Goal: Task Accomplishment & Management: Use online tool/utility

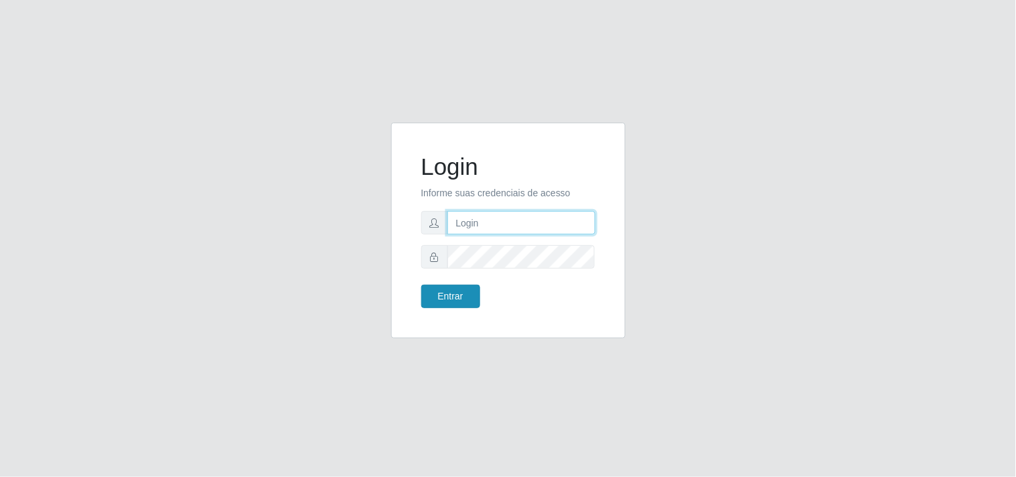
type input "[EMAIL_ADDRESS][DOMAIN_NAME]"
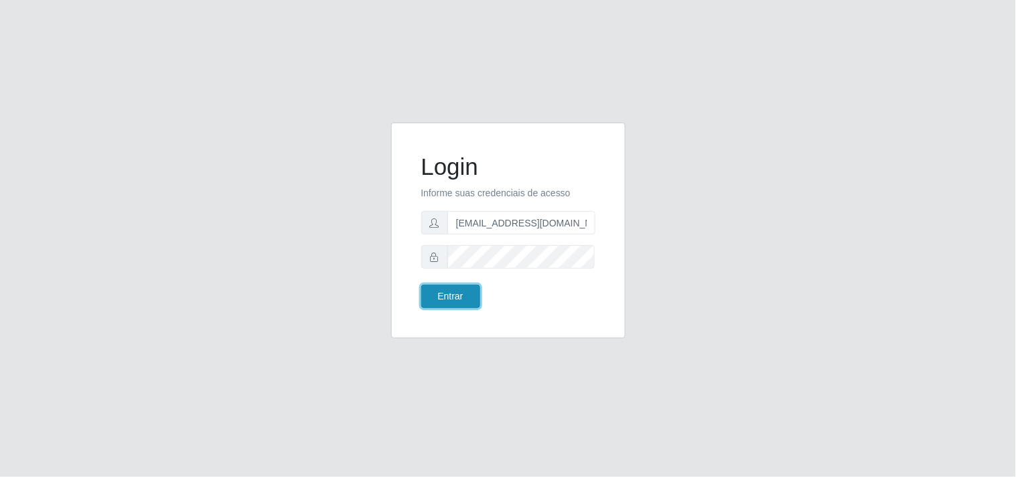
click at [457, 302] on button "Entrar" at bounding box center [450, 296] width 59 height 23
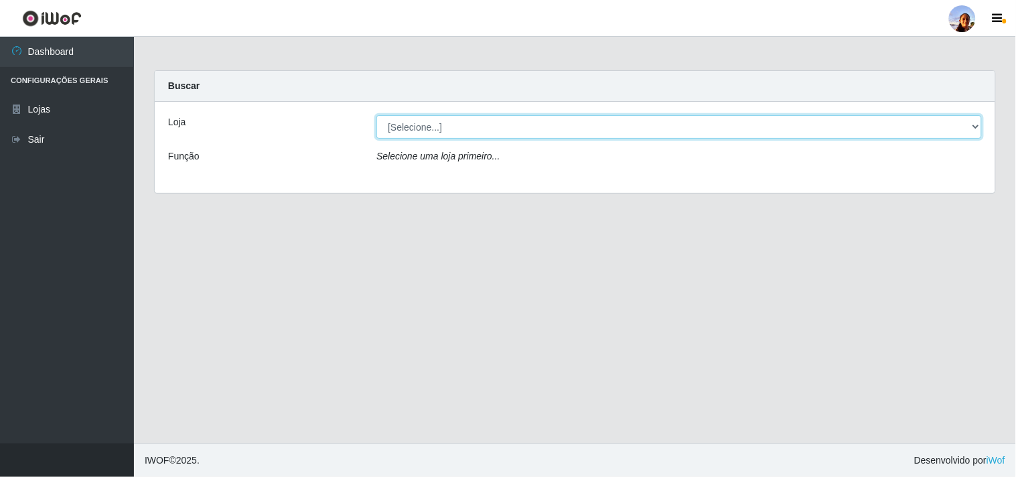
click at [978, 123] on select "[Selecione...] Supermercado [GEOGRAPHIC_DATA]" at bounding box center [678, 126] width 605 height 23
select select "166"
click at [376, 115] on select "[Selecione...] Supermercado [GEOGRAPHIC_DATA]" at bounding box center [678, 126] width 605 height 23
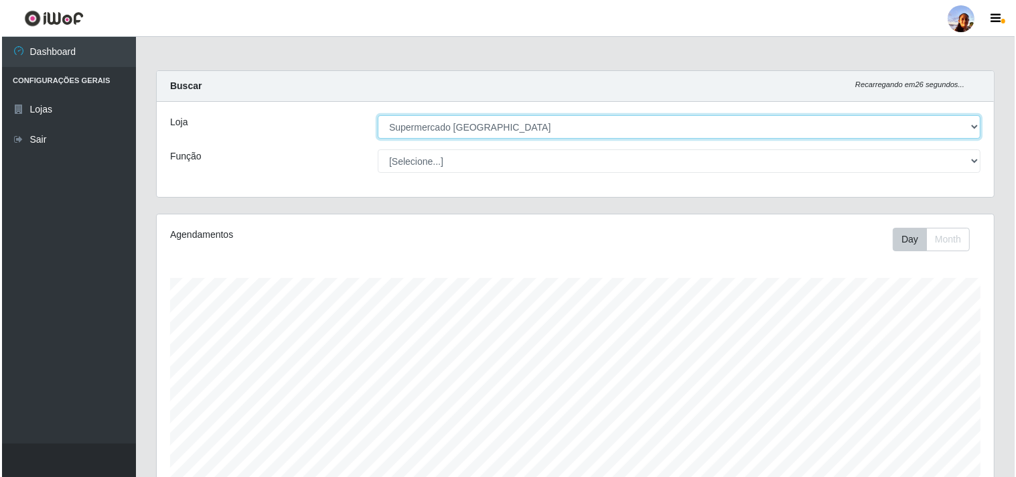
scroll to position [293, 0]
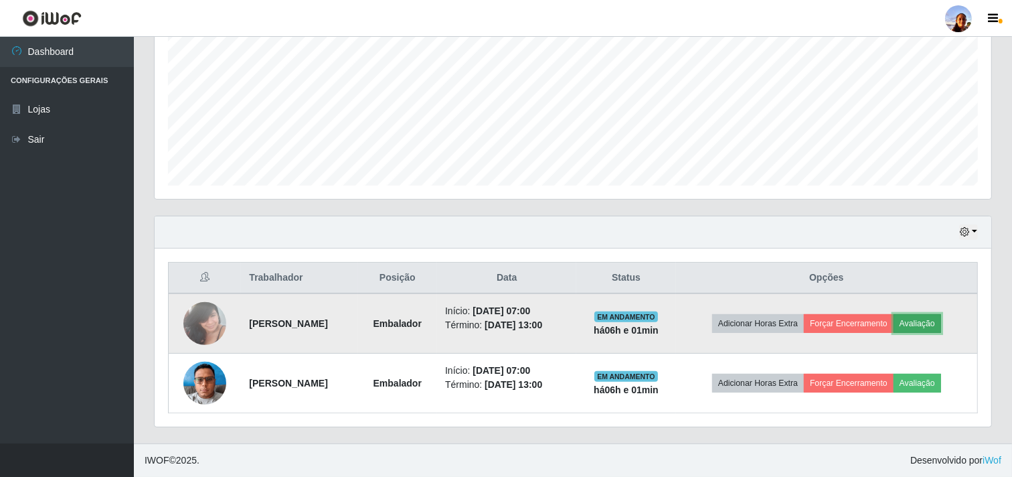
click at [925, 318] on button "Avaliação" at bounding box center [918, 323] width 48 height 19
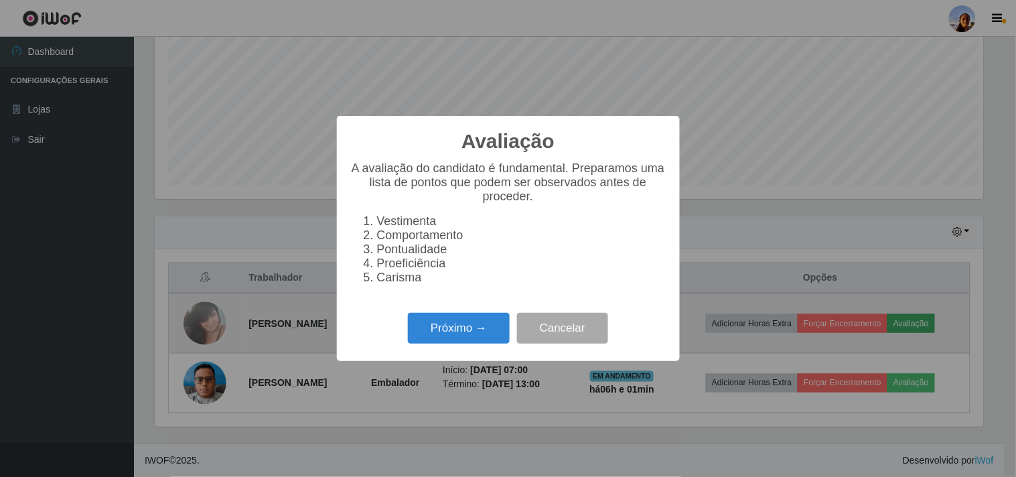
scroll to position [277, 828]
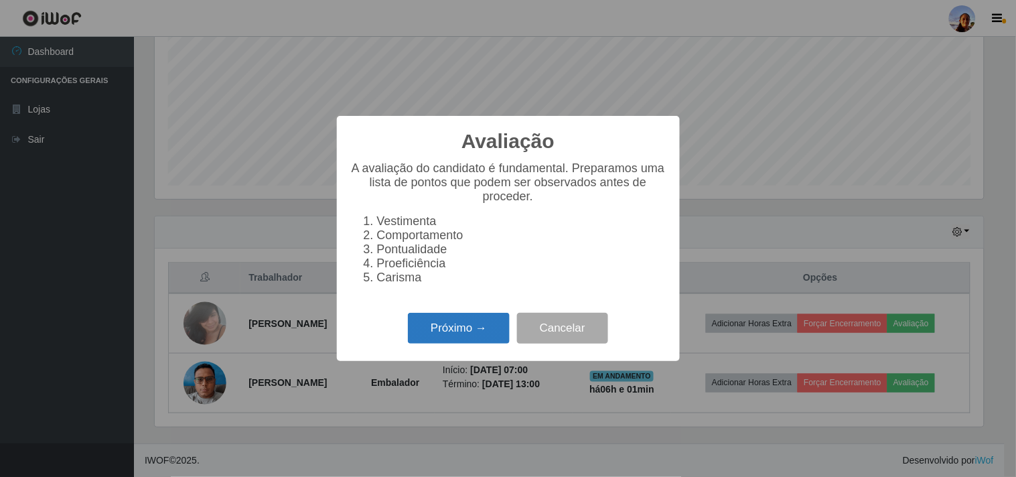
click at [477, 325] on button "Próximo →" at bounding box center [459, 328] width 102 height 31
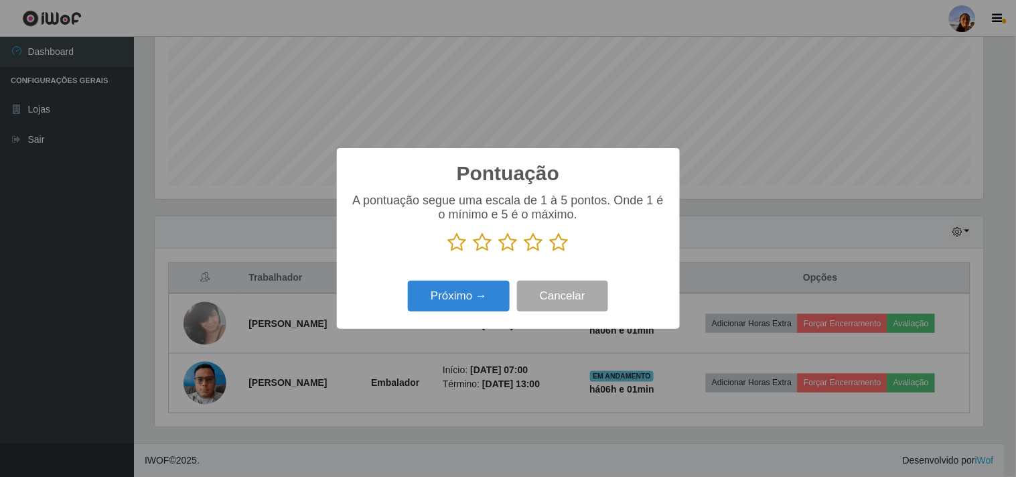
scroll to position [669361, 668809]
click at [558, 245] on icon at bounding box center [559, 242] width 19 height 20
click at [550, 252] on input "radio" at bounding box center [550, 252] width 0 height 0
click at [449, 308] on button "Próximo →" at bounding box center [459, 296] width 102 height 31
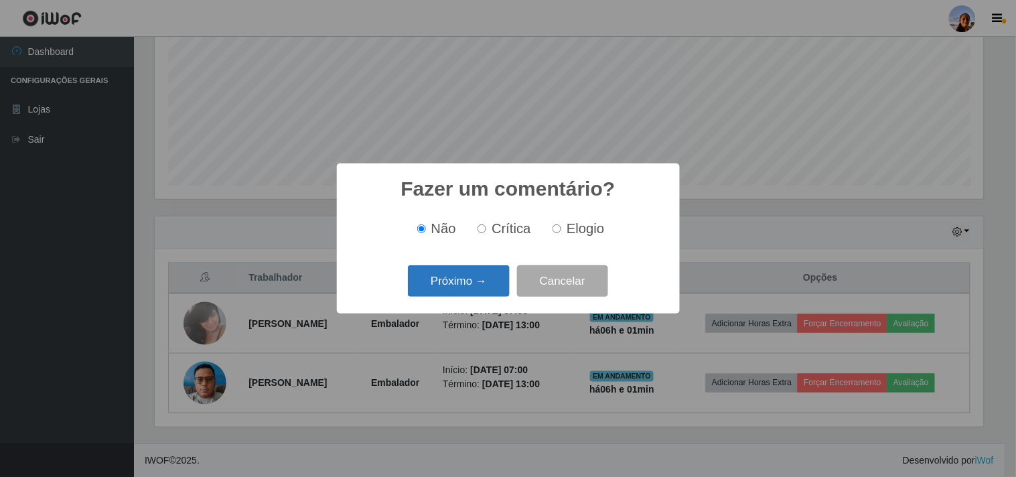
click at [461, 277] on button "Próximo →" at bounding box center [459, 280] width 102 height 31
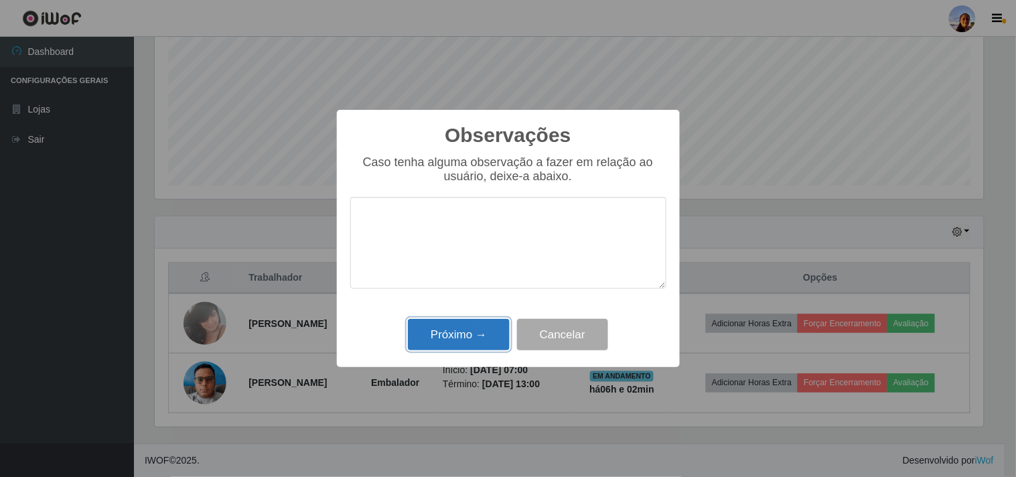
click at [451, 321] on button "Próximo →" at bounding box center [459, 334] width 102 height 31
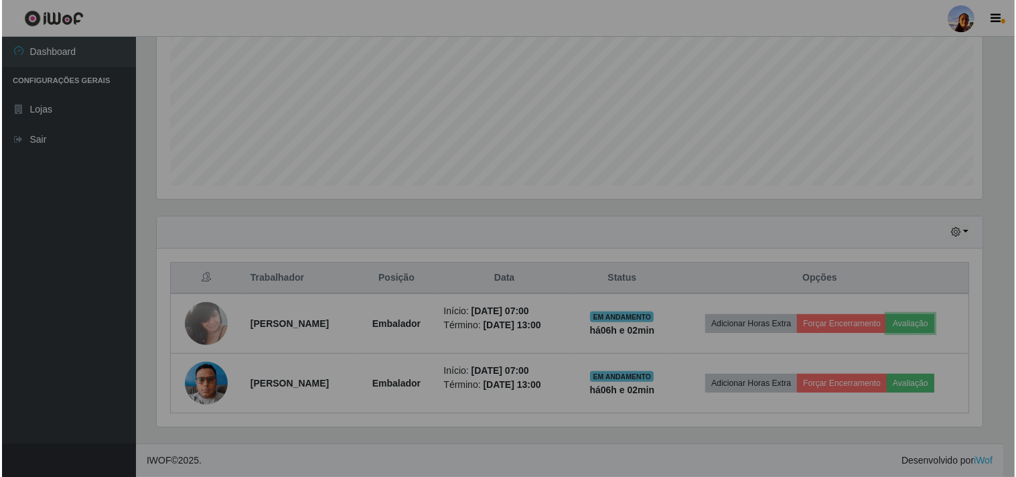
scroll to position [277, 837]
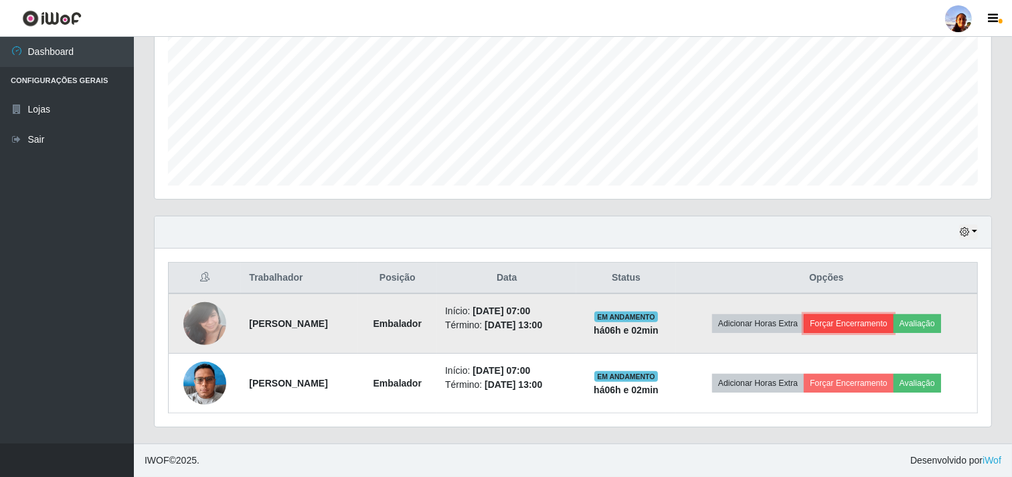
click at [861, 325] on button "Forçar Encerramento" at bounding box center [849, 323] width 90 height 19
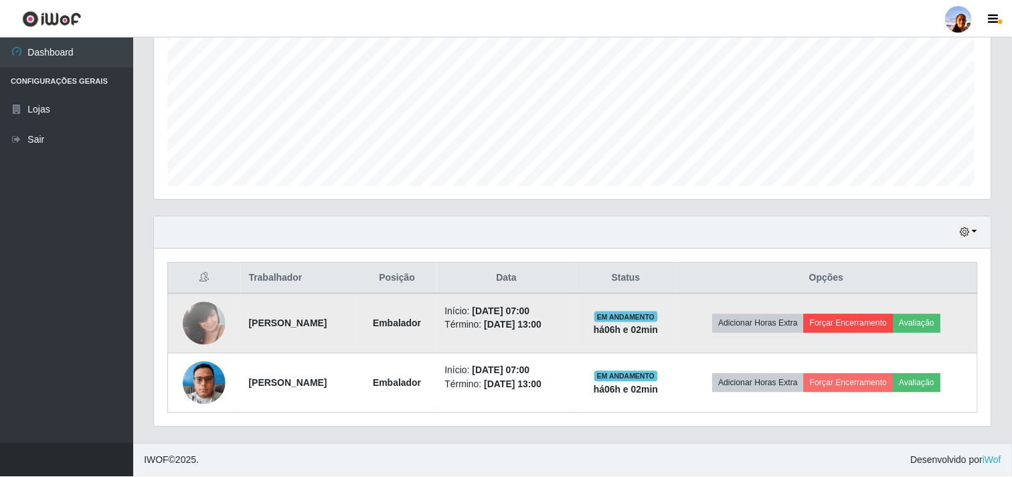
scroll to position [277, 828]
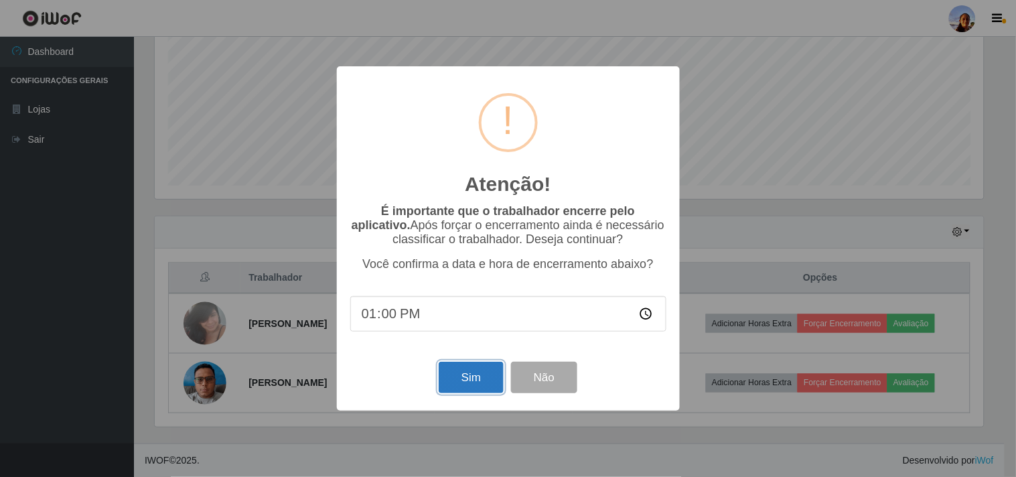
click at [477, 378] on button "Sim" at bounding box center [471, 377] width 65 height 31
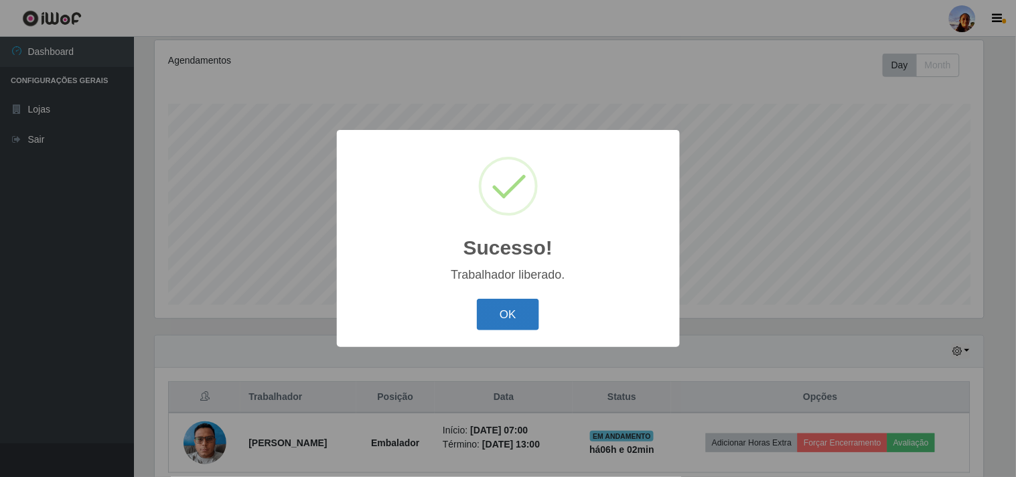
click at [509, 319] on button "OK" at bounding box center [508, 314] width 62 height 31
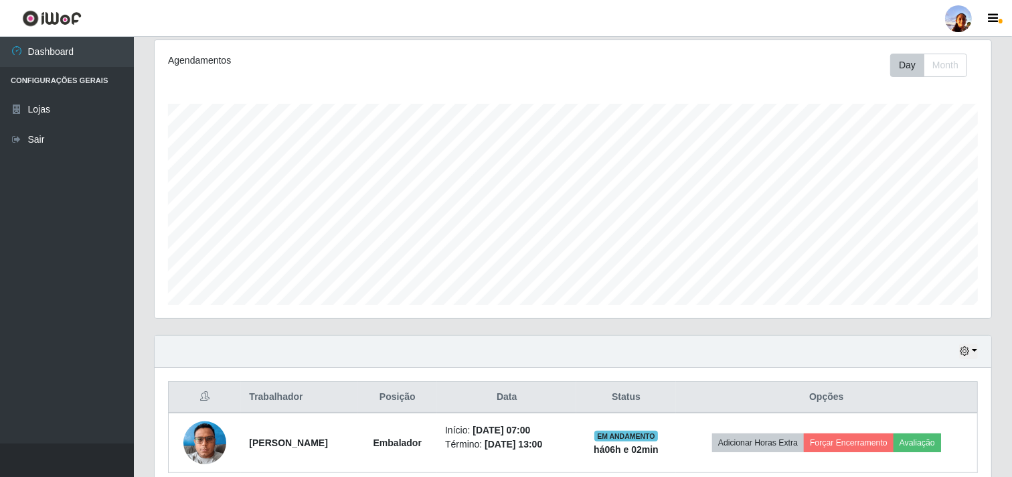
scroll to position [233, 0]
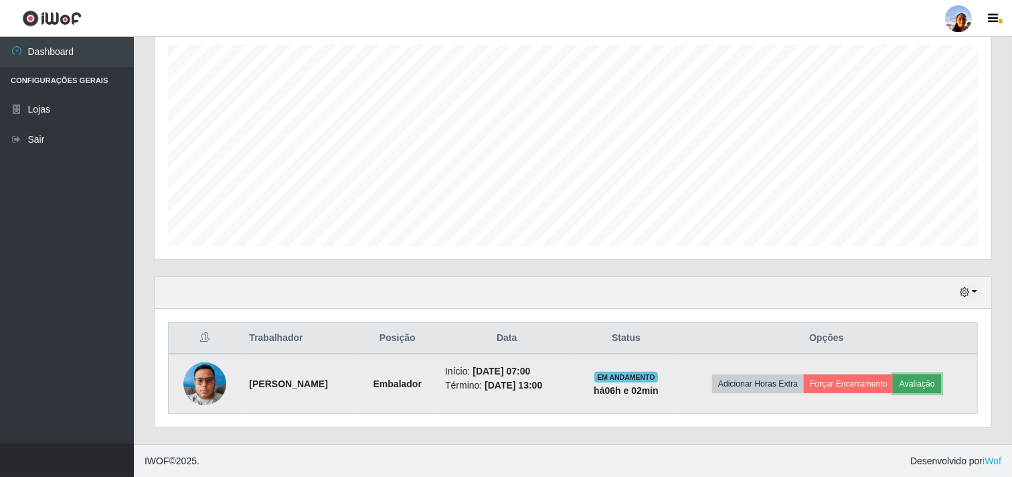
click at [922, 386] on button "Avaliação" at bounding box center [918, 383] width 48 height 19
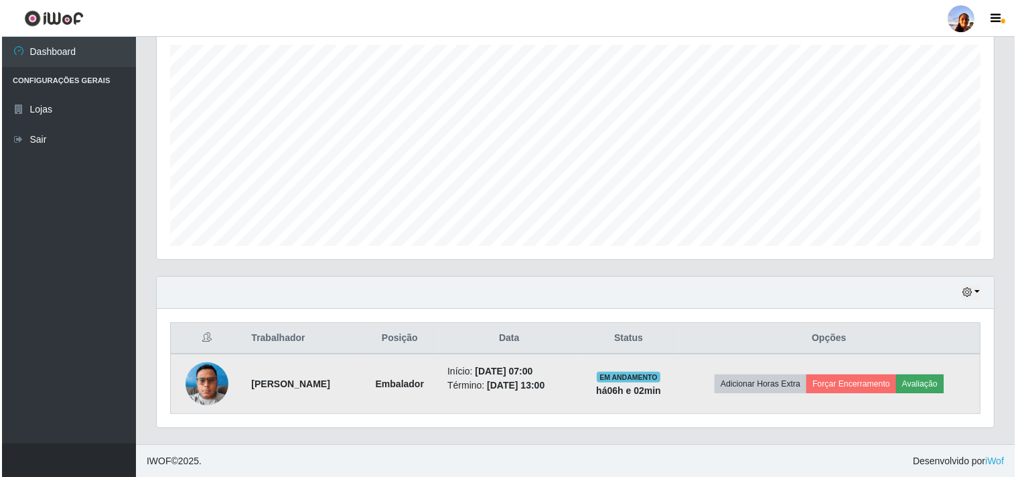
scroll to position [277, 828]
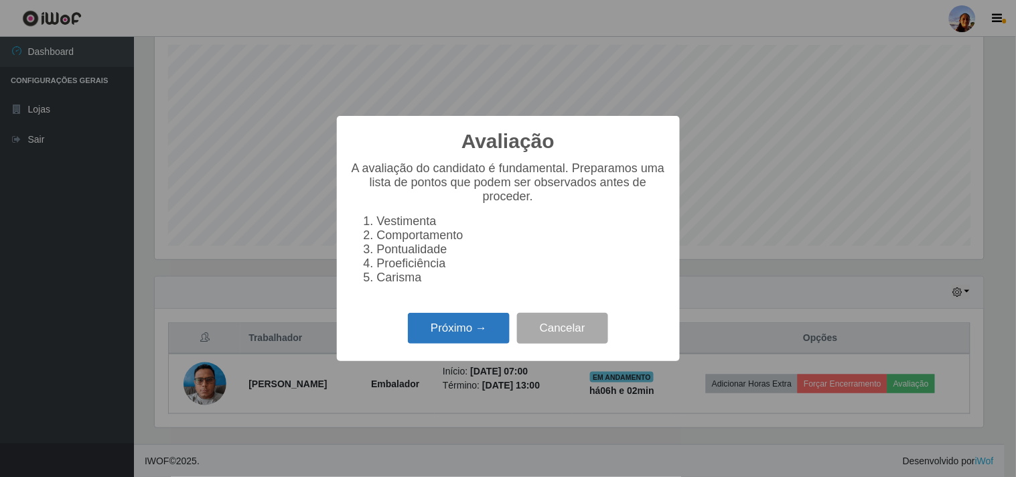
click at [457, 319] on button "Próximo →" at bounding box center [459, 328] width 102 height 31
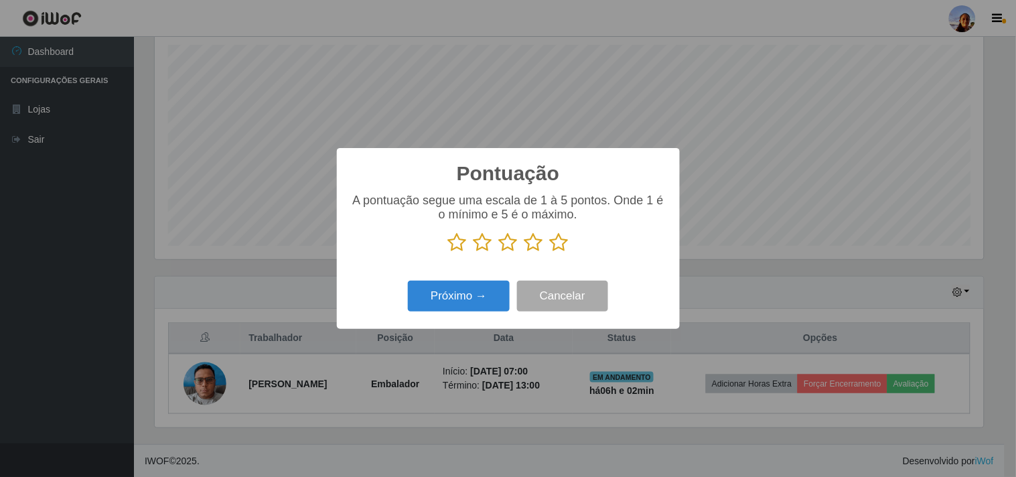
click at [562, 246] on icon at bounding box center [559, 242] width 19 height 20
click at [550, 252] on input "radio" at bounding box center [550, 252] width 0 height 0
click at [429, 300] on button "Próximo →" at bounding box center [459, 296] width 102 height 31
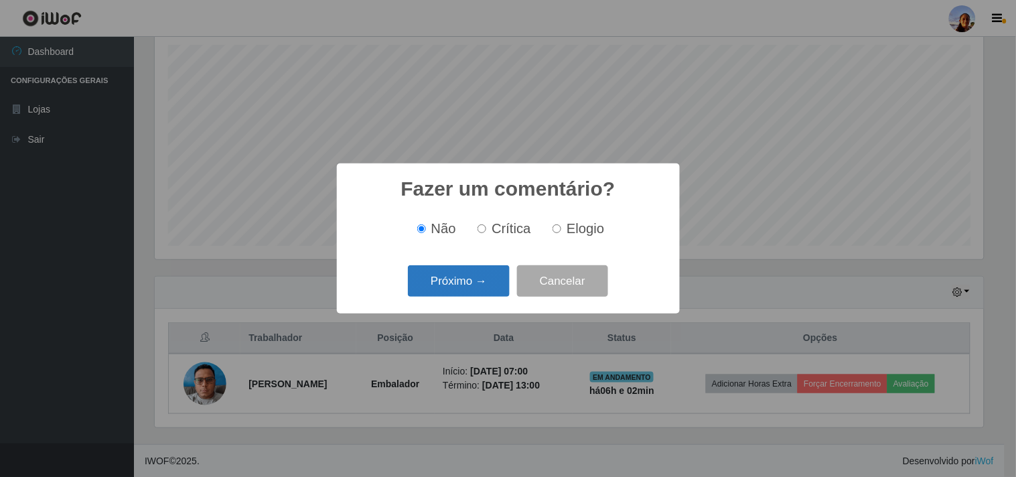
click at [458, 280] on button "Próximo →" at bounding box center [459, 280] width 102 height 31
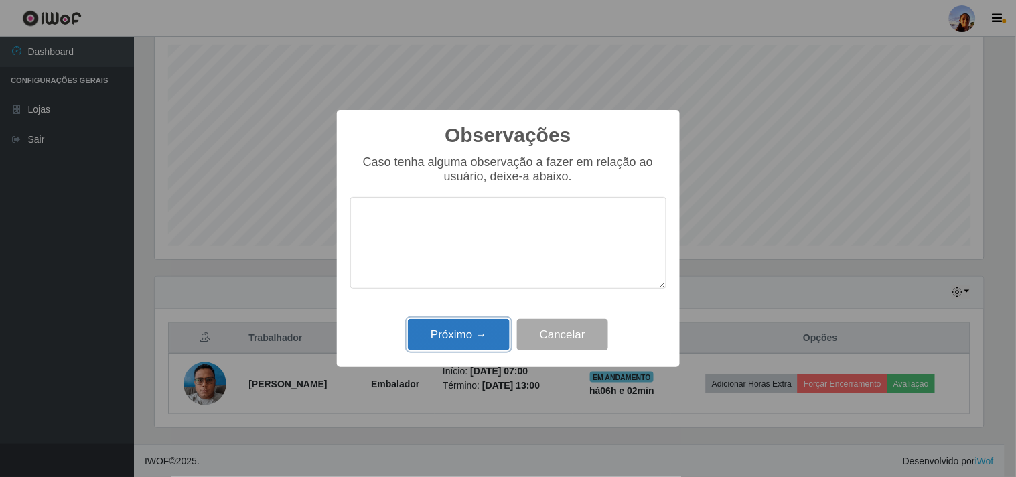
click at [457, 342] on button "Próximo →" at bounding box center [459, 334] width 102 height 31
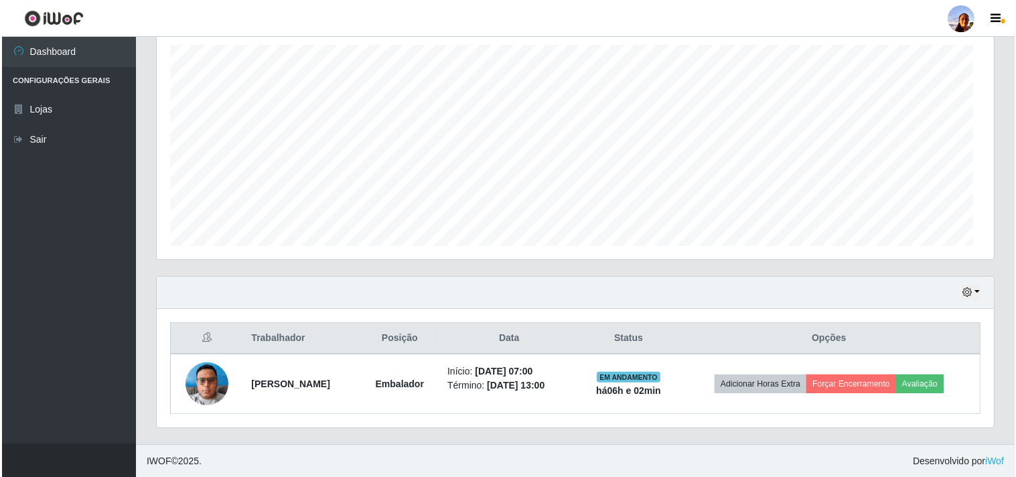
scroll to position [277, 837]
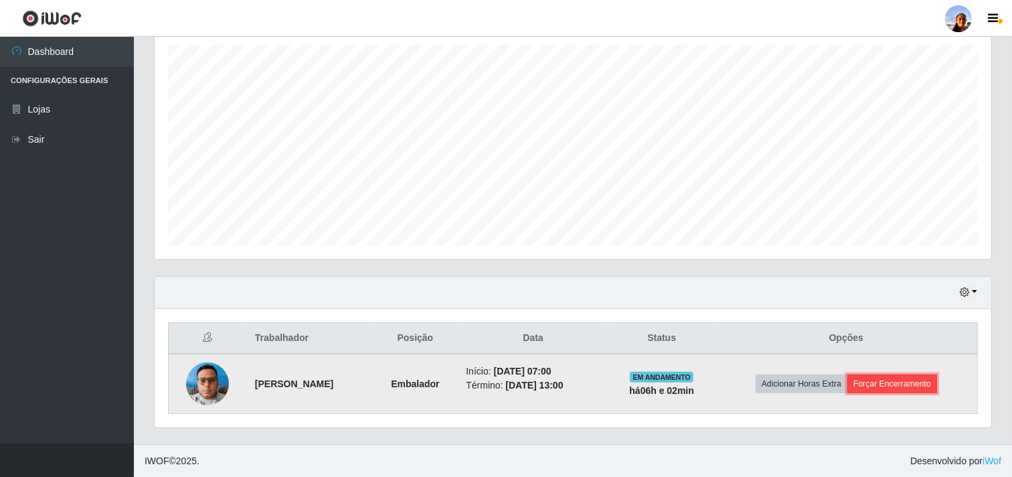
click at [907, 384] on button "Forçar Encerramento" at bounding box center [893, 383] width 90 height 19
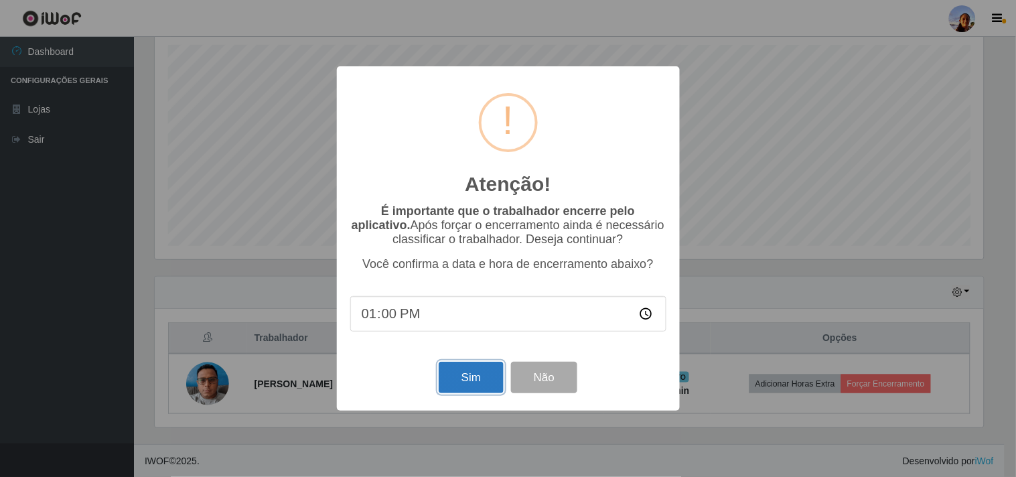
click at [461, 377] on button "Sim" at bounding box center [471, 377] width 65 height 31
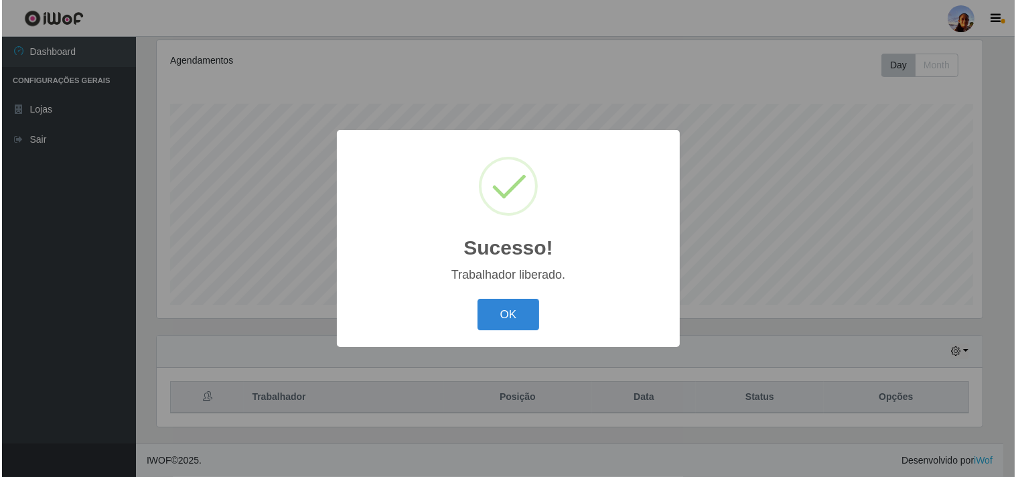
scroll to position [0, 0]
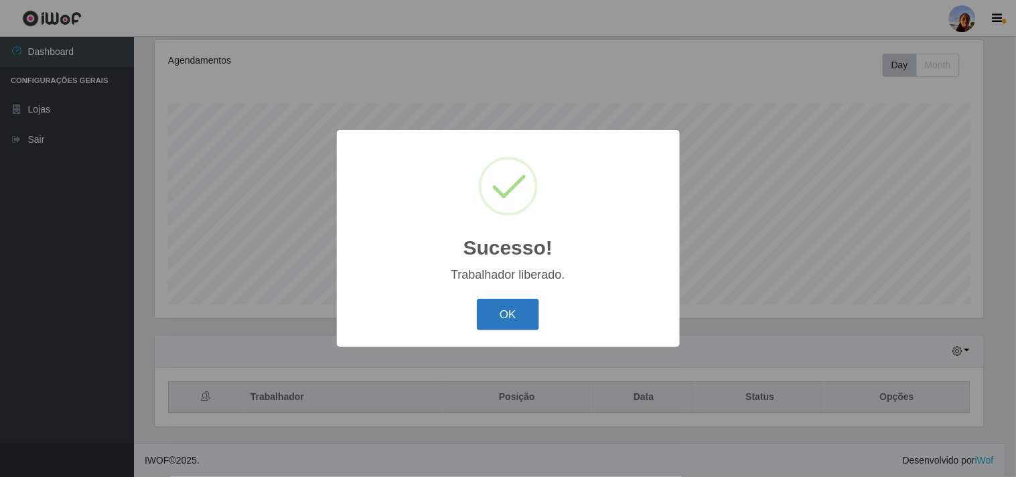
click at [510, 322] on button "OK" at bounding box center [508, 314] width 62 height 31
